Goal: Transaction & Acquisition: Purchase product/service

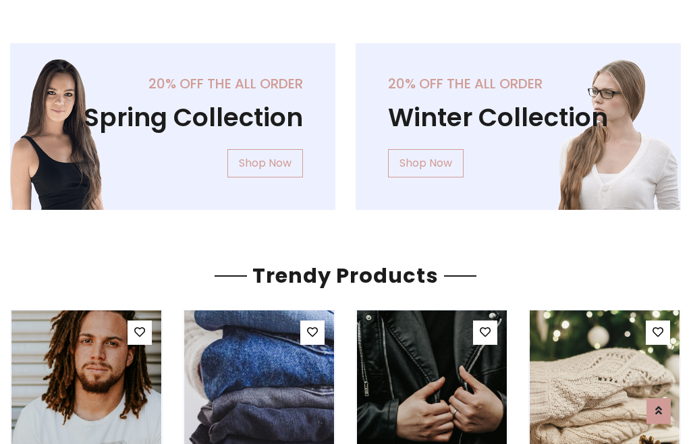
scroll to position [69, 0]
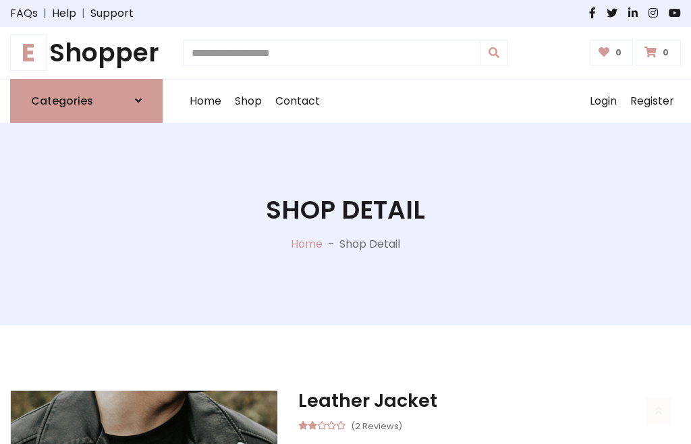
click at [86, 53] on h1 "E Shopper" at bounding box center [86, 53] width 153 height 30
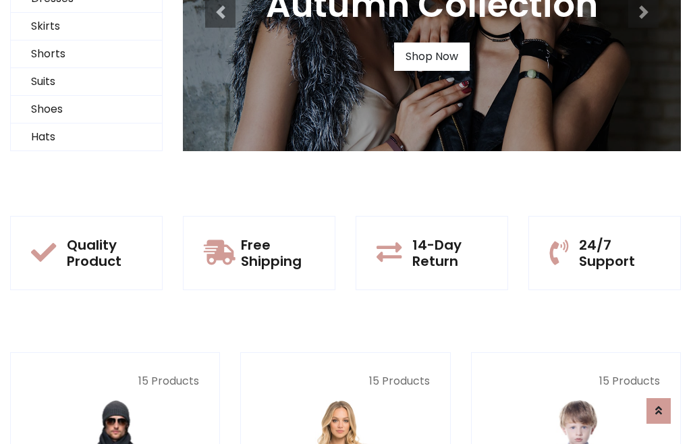
scroll to position [130, 0]
